Goal: Task Accomplishment & Management: Use online tool/utility

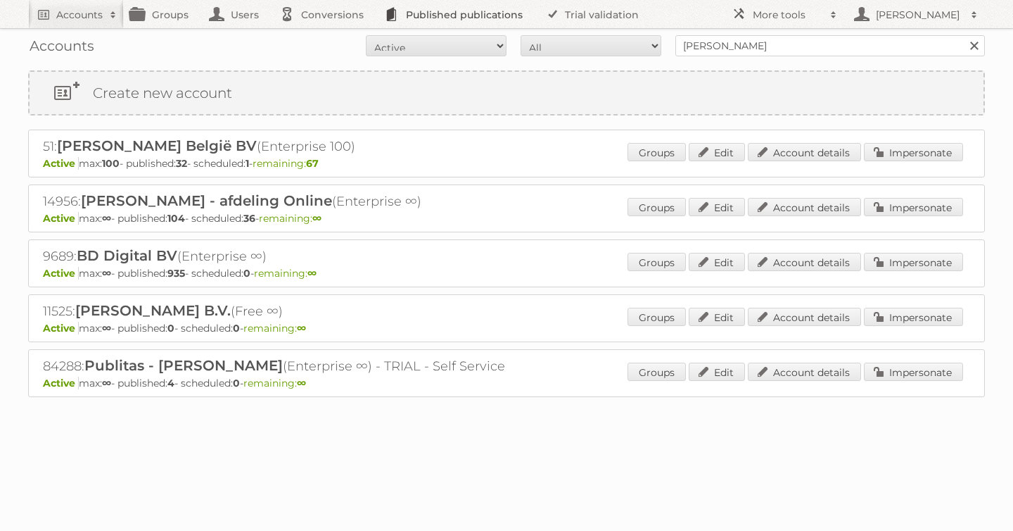
click at [479, 25] on body "Accounts Search Advanced Search Create new account Groups Users Conversions Pub…" at bounding box center [506, 265] width 1013 height 531
type input "etos"
click at [964, 35] on input "Search" at bounding box center [974, 45] width 21 height 21
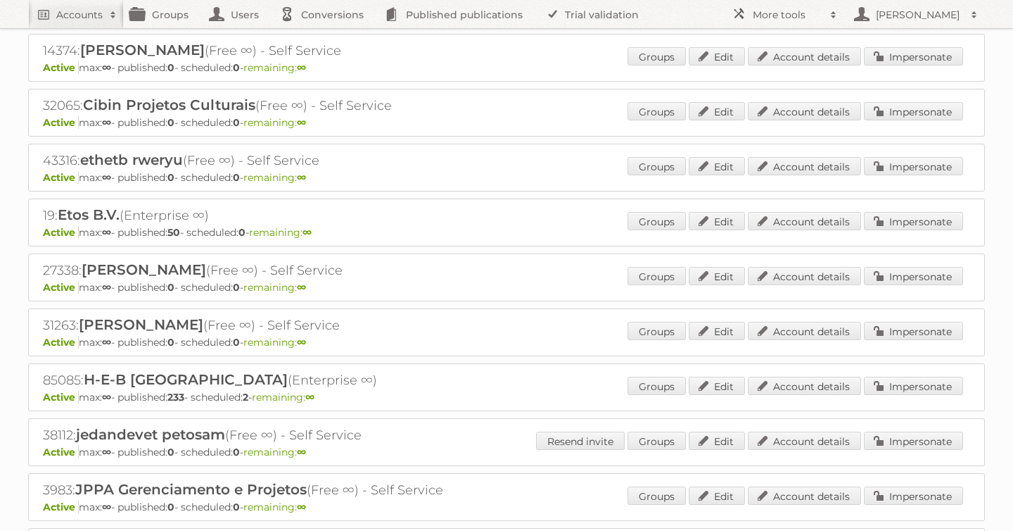
scroll to position [372, 0]
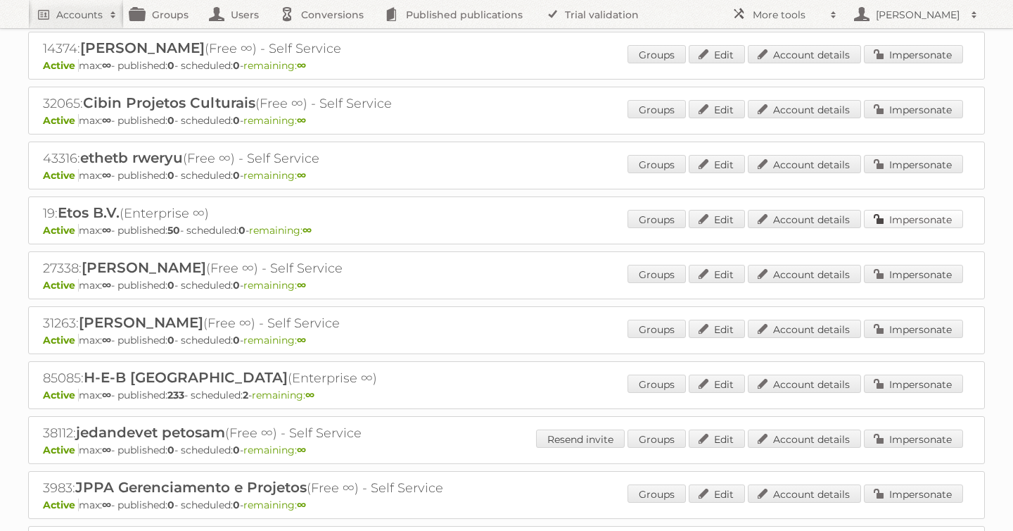
click at [895, 221] on link "Impersonate" at bounding box center [913, 219] width 99 height 18
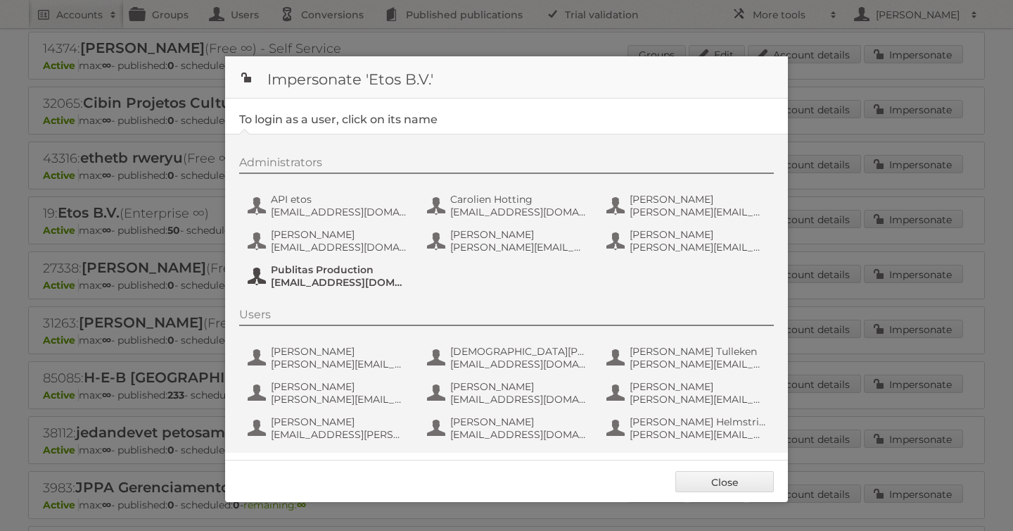
click at [312, 281] on span "fs+etos@publitas.com" at bounding box center [339, 282] width 137 height 13
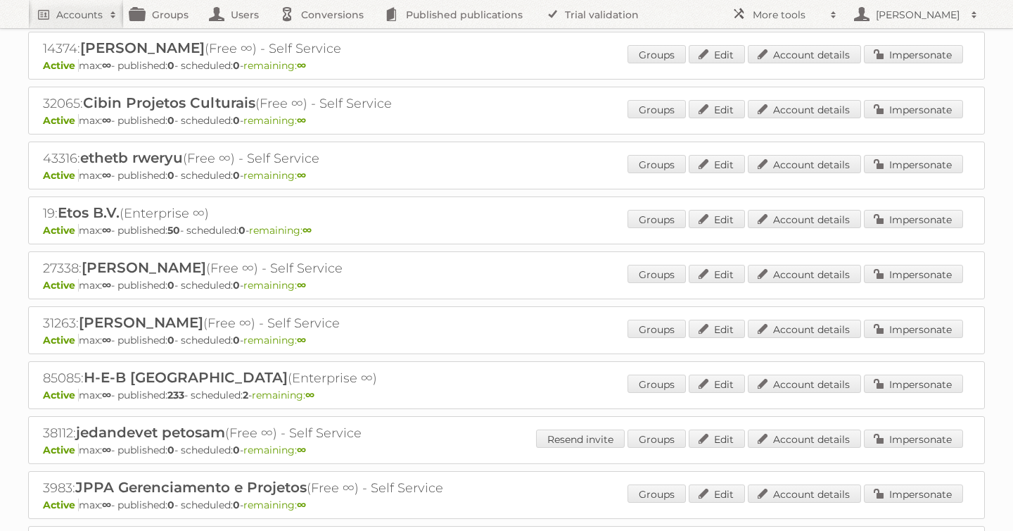
scroll to position [0, 0]
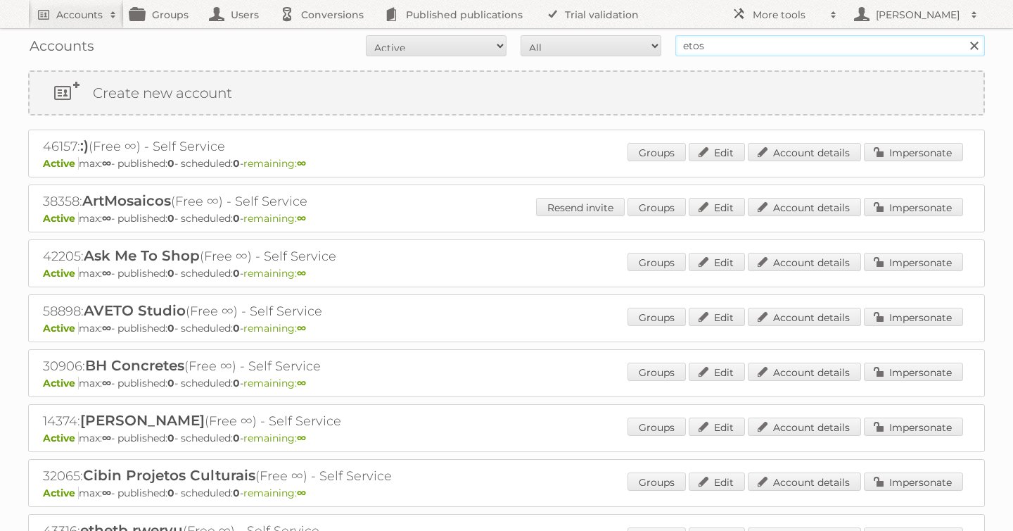
click at [713, 55] on input "etos" at bounding box center [831, 45] width 310 height 21
type input "billa"
click at [964, 35] on input "Search" at bounding box center [974, 45] width 21 height 21
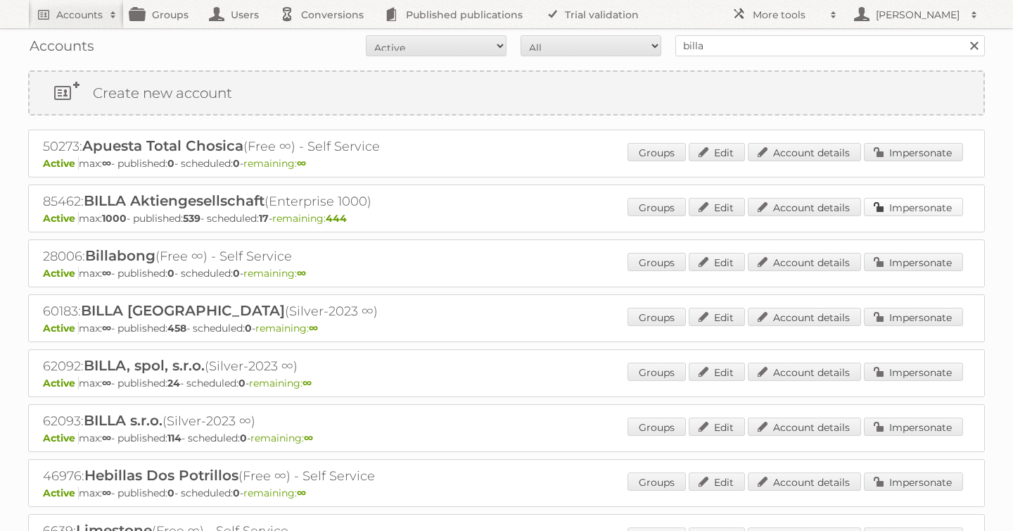
click at [938, 208] on link "Impersonate" at bounding box center [913, 207] width 99 height 18
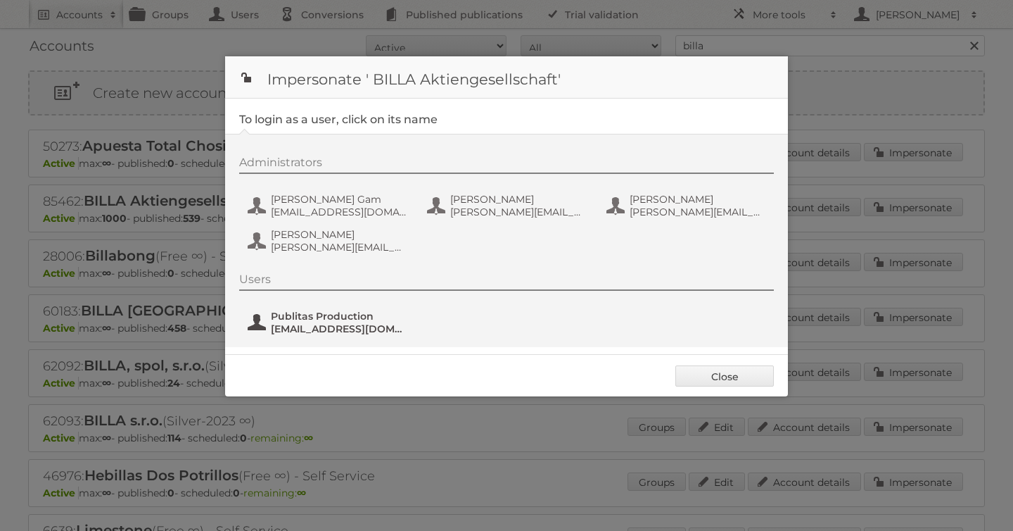
click at [289, 320] on span "Publitas Production" at bounding box center [339, 316] width 137 height 13
